Goal: Task Accomplishment & Management: Use online tool/utility

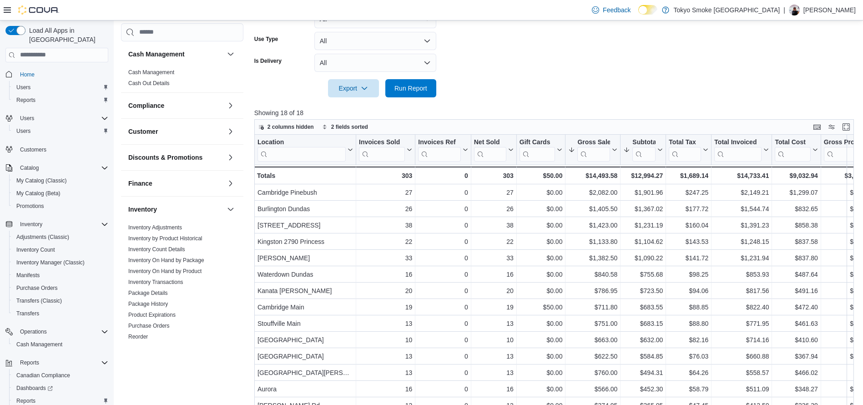
scroll to position [328, 0]
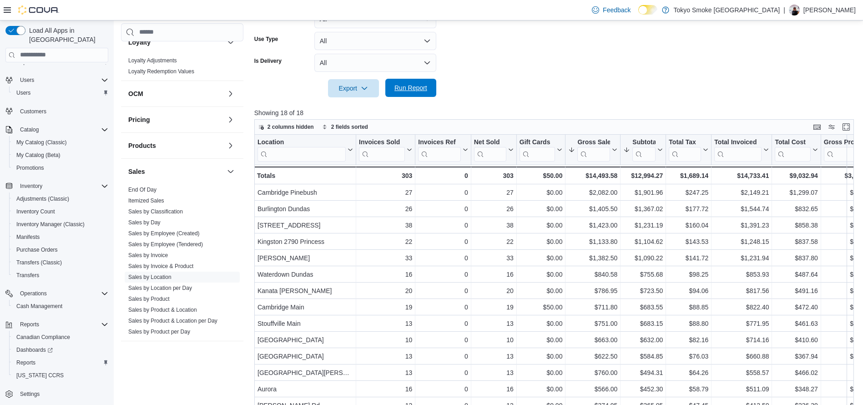
click at [400, 83] on span "Run Report" at bounding box center [411, 88] width 40 height 18
click at [411, 96] on span "Run Report" at bounding box center [411, 88] width 40 height 18
drag, startPoint x: 519, startPoint y: 10, endPoint x: 463, endPoint y: 50, distance: 68.3
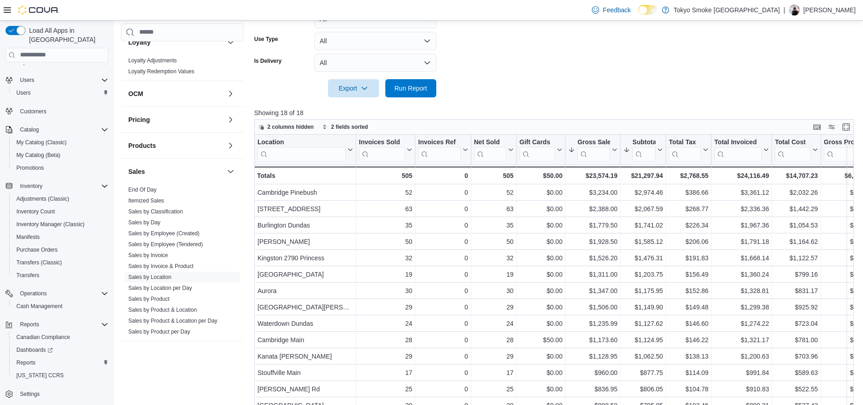
click at [463, 50] on form "Date Range [DATE] Locations All Locations Classifications All Classifications P…" at bounding box center [557, 5] width 606 height 186
click at [619, 65] on form "Date Range [DATE] Locations All Locations Classifications All Classifications P…" at bounding box center [557, 5] width 606 height 186
click at [420, 87] on span "Run Report" at bounding box center [410, 87] width 33 height 9
click at [414, 67] on button "All" at bounding box center [375, 63] width 122 height 18
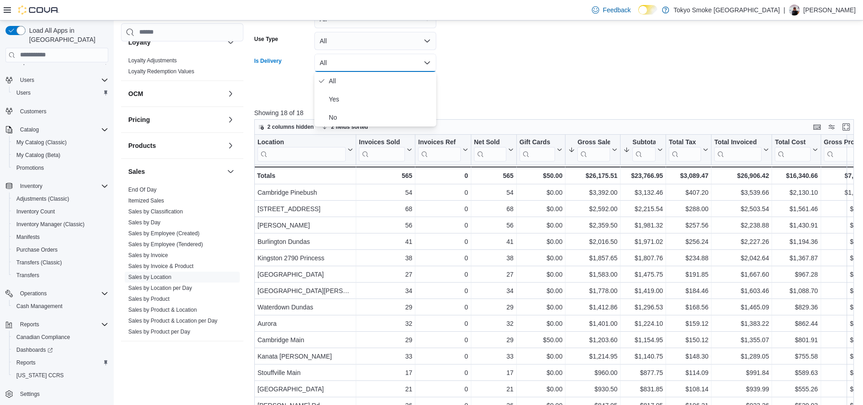
click at [503, 85] on form "Date Range [DATE] Locations All Locations Classifications All Classifications P…" at bounding box center [557, 5] width 606 height 186
click at [409, 91] on span "Run Report" at bounding box center [410, 87] width 33 height 9
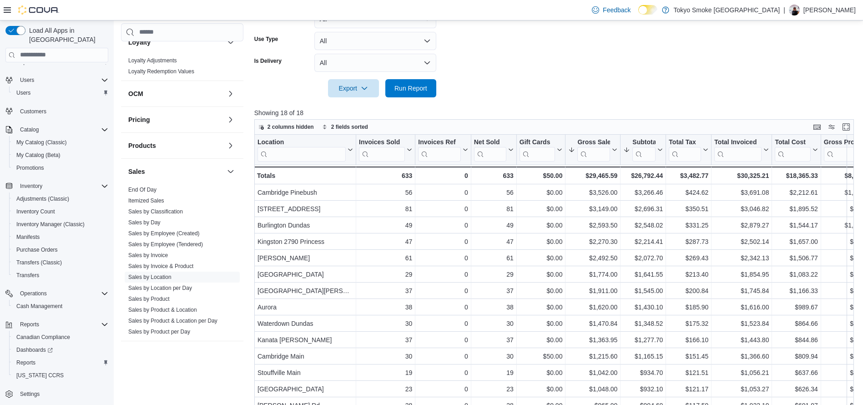
click at [413, 98] on div at bounding box center [557, 102] width 606 height 11
click at [408, 91] on span "Run Report" at bounding box center [410, 87] width 33 height 9
click at [473, 98] on div at bounding box center [557, 102] width 606 height 11
click at [401, 84] on span "Run Report" at bounding box center [410, 87] width 33 height 9
